Goal: Communication & Community: Answer question/provide support

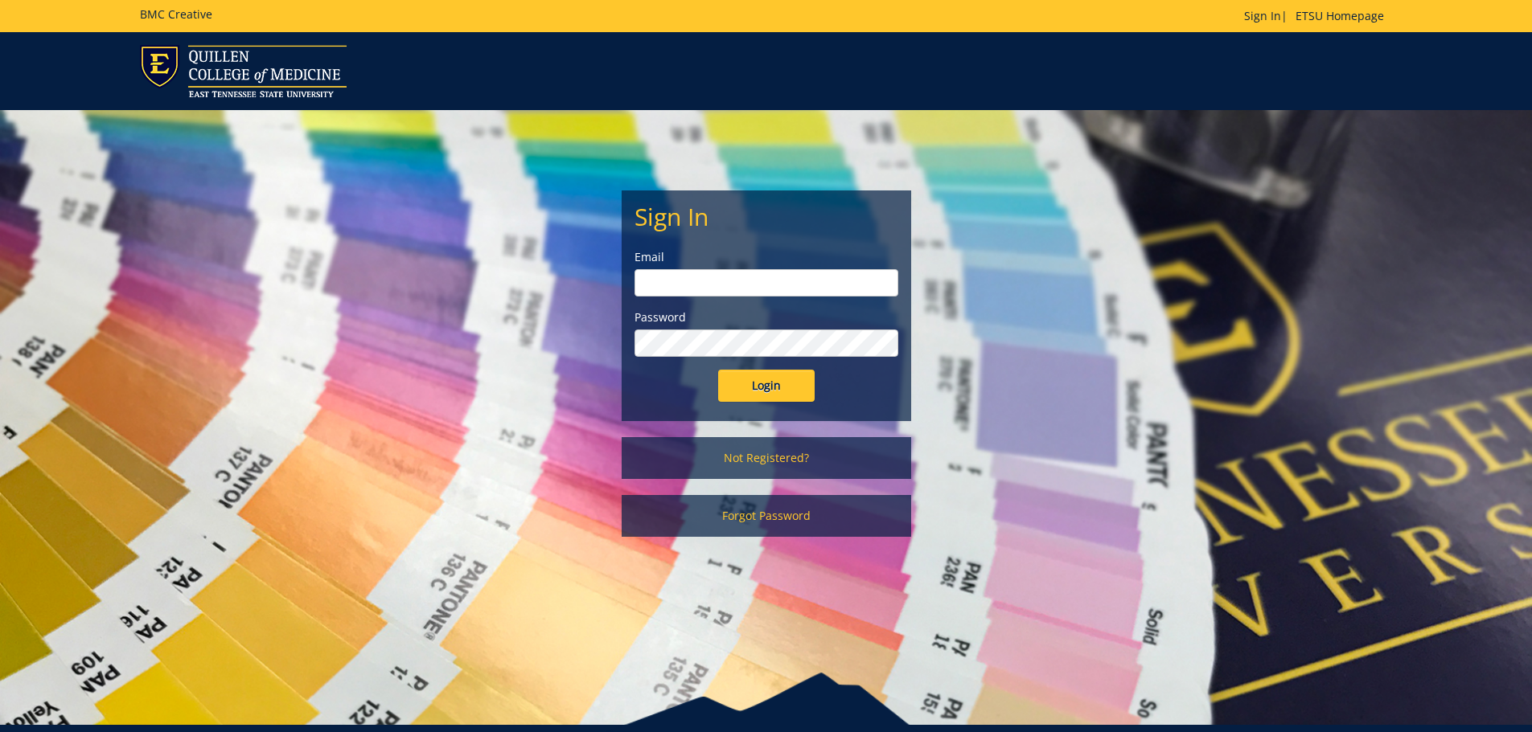
click at [778, 290] on input "email" at bounding box center [766, 282] width 264 height 27
type input "[EMAIL_ADDRESS][DOMAIN_NAME]"
click at [747, 388] on input "Login" at bounding box center [766, 386] width 96 height 32
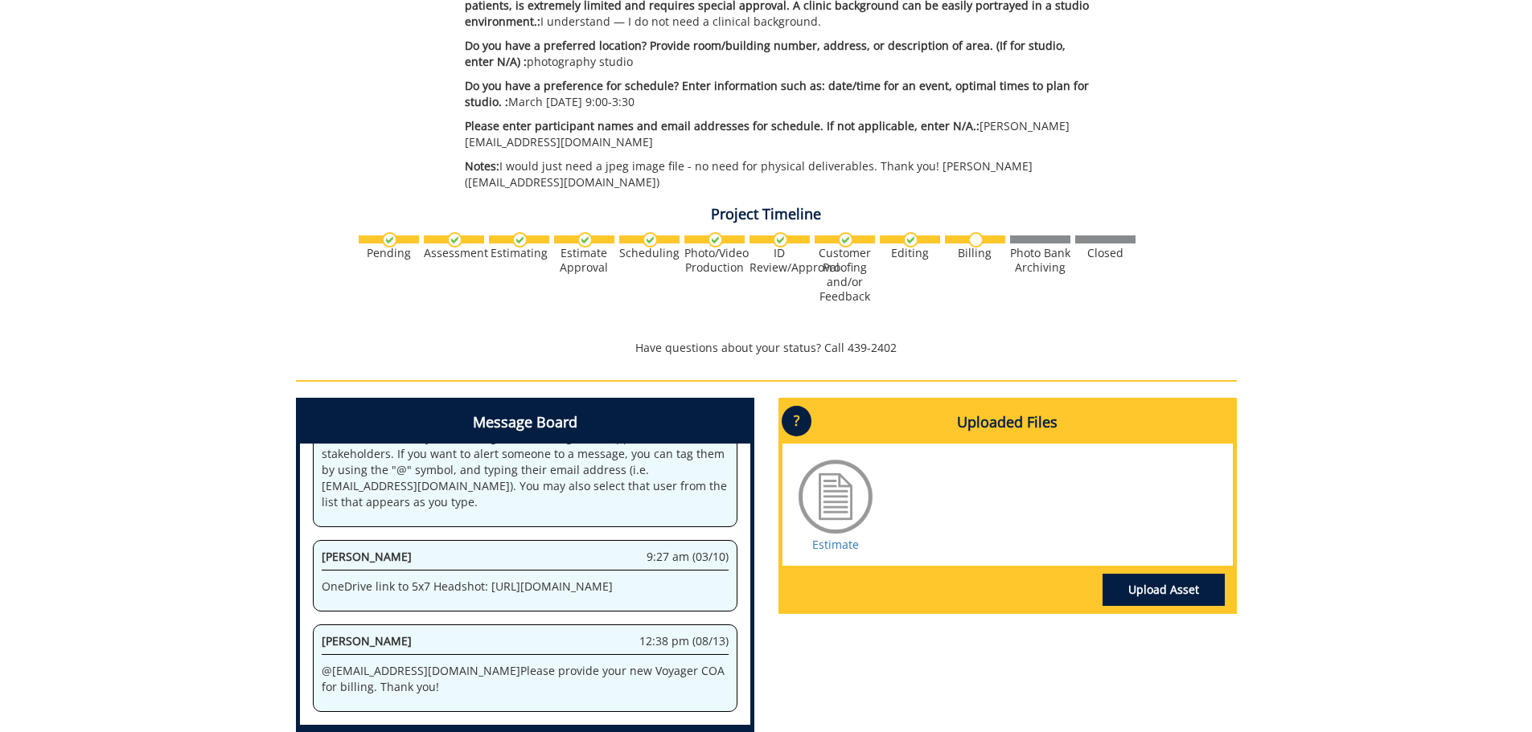
scroll to position [701, 0]
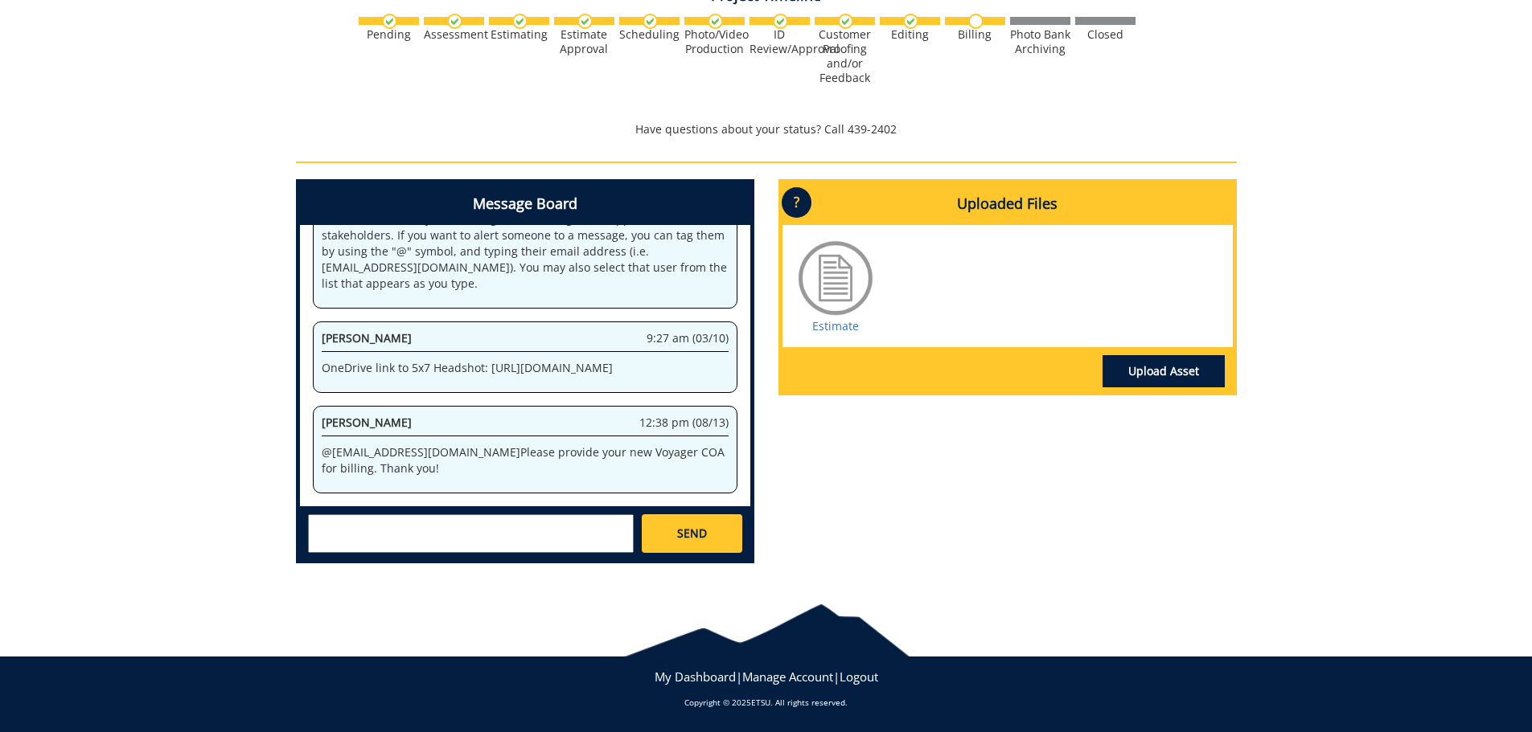
click at [512, 536] on textarea at bounding box center [471, 534] width 326 height 39
paste textarea "46020"
type textarea "Our Voyager number is 46020. Thank you!"
click at [685, 540] on span "SEND" at bounding box center [692, 534] width 30 height 16
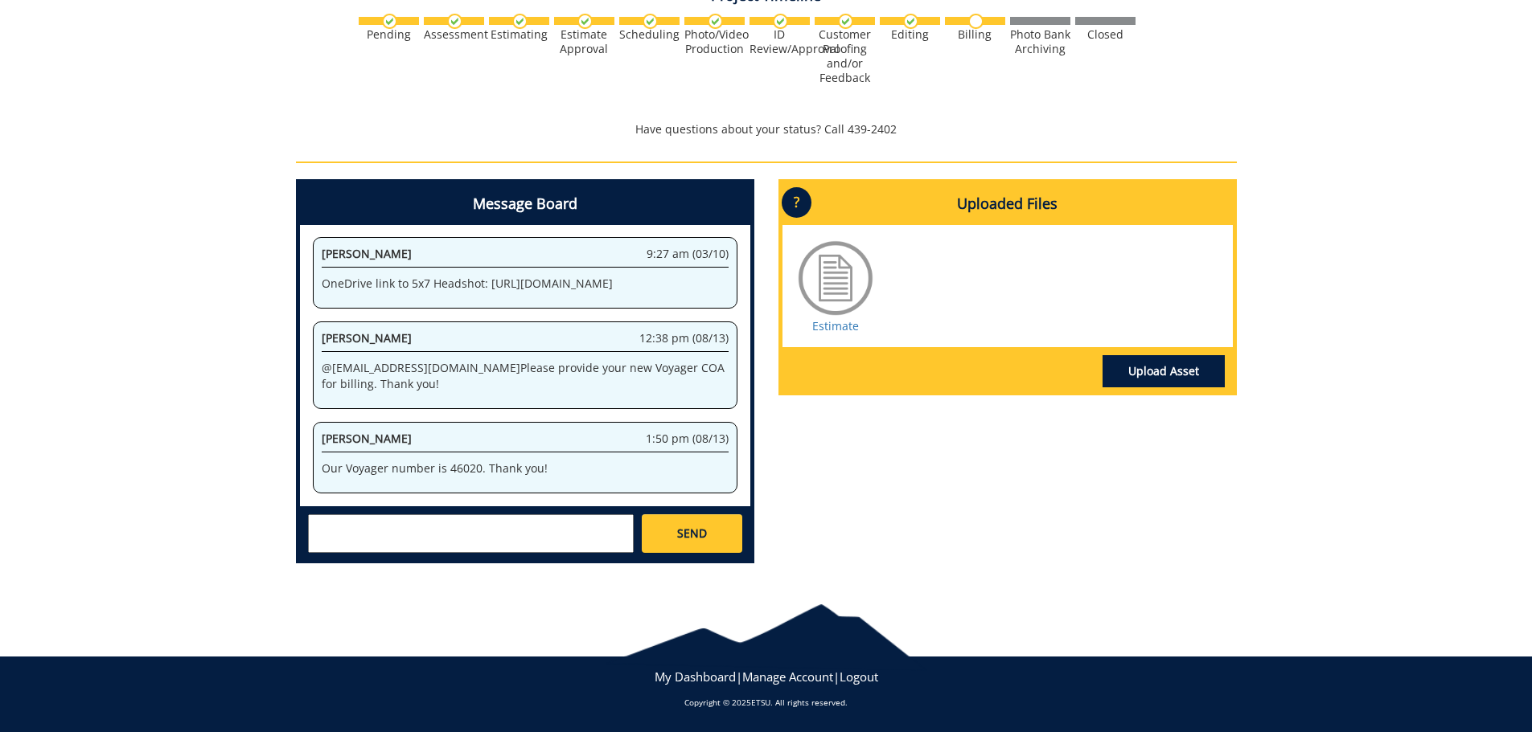
click at [1089, 491] on div "Message Board System 2:43 pm (02/26) Welcome to the Project Messenger. All mess…" at bounding box center [766, 377] width 965 height 397
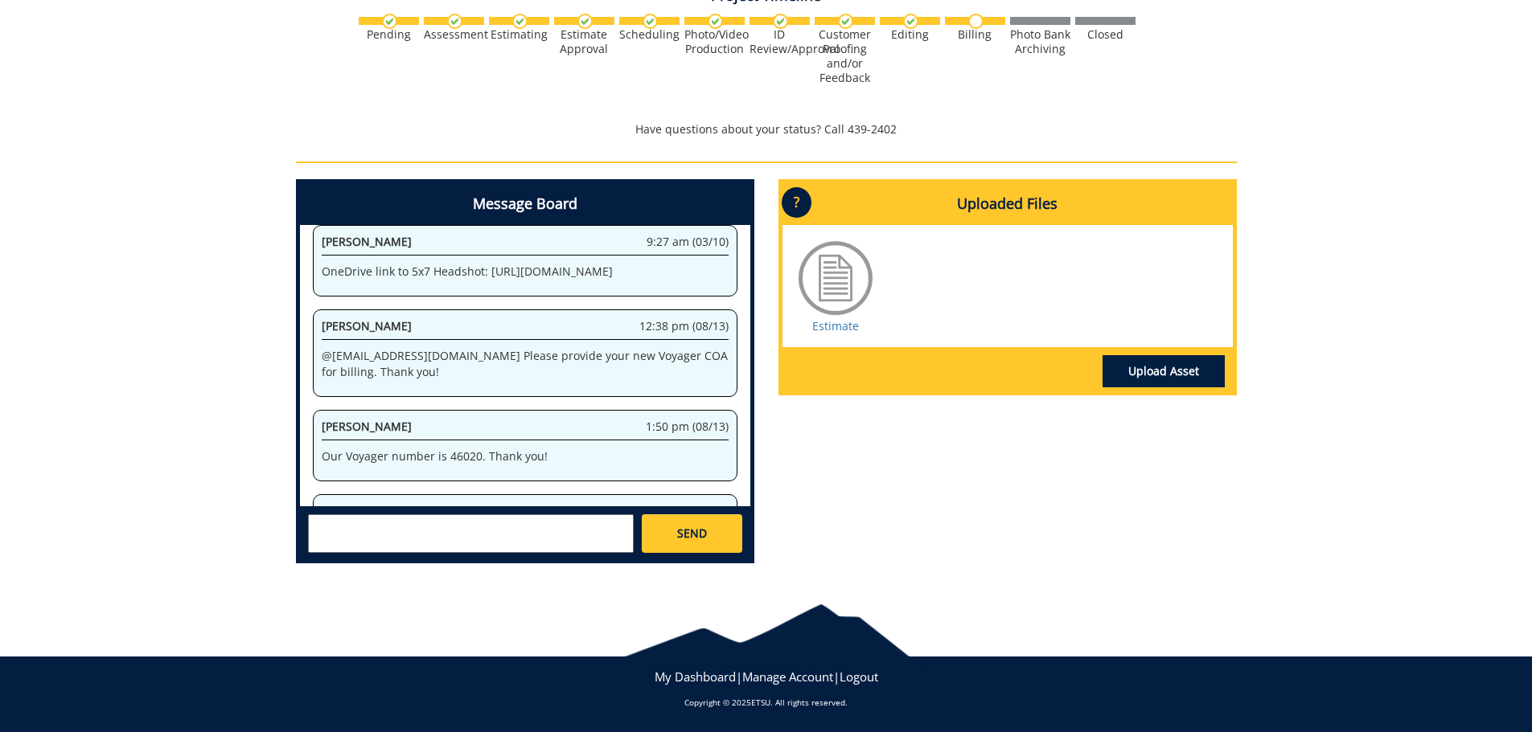
scroll to position [10999, 0]
